Goal: Register for event/course

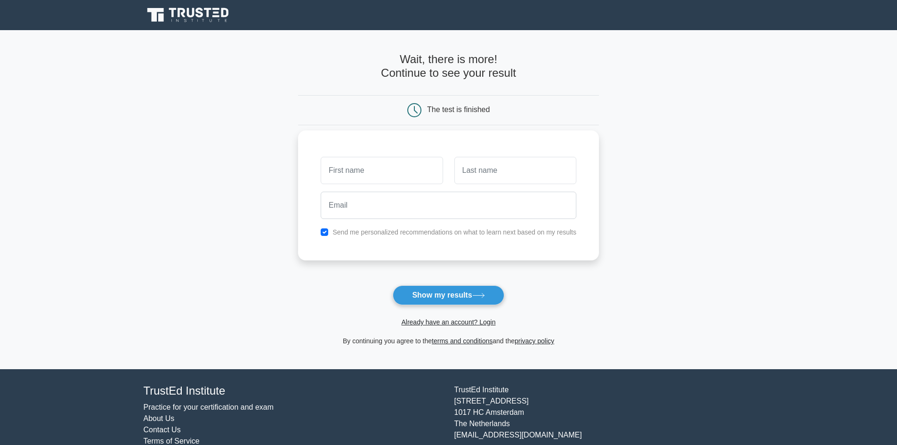
click at [391, 178] on input "text" at bounding box center [382, 170] width 122 height 27
type input "k"
